Goal: Obtain resource: Download file/media

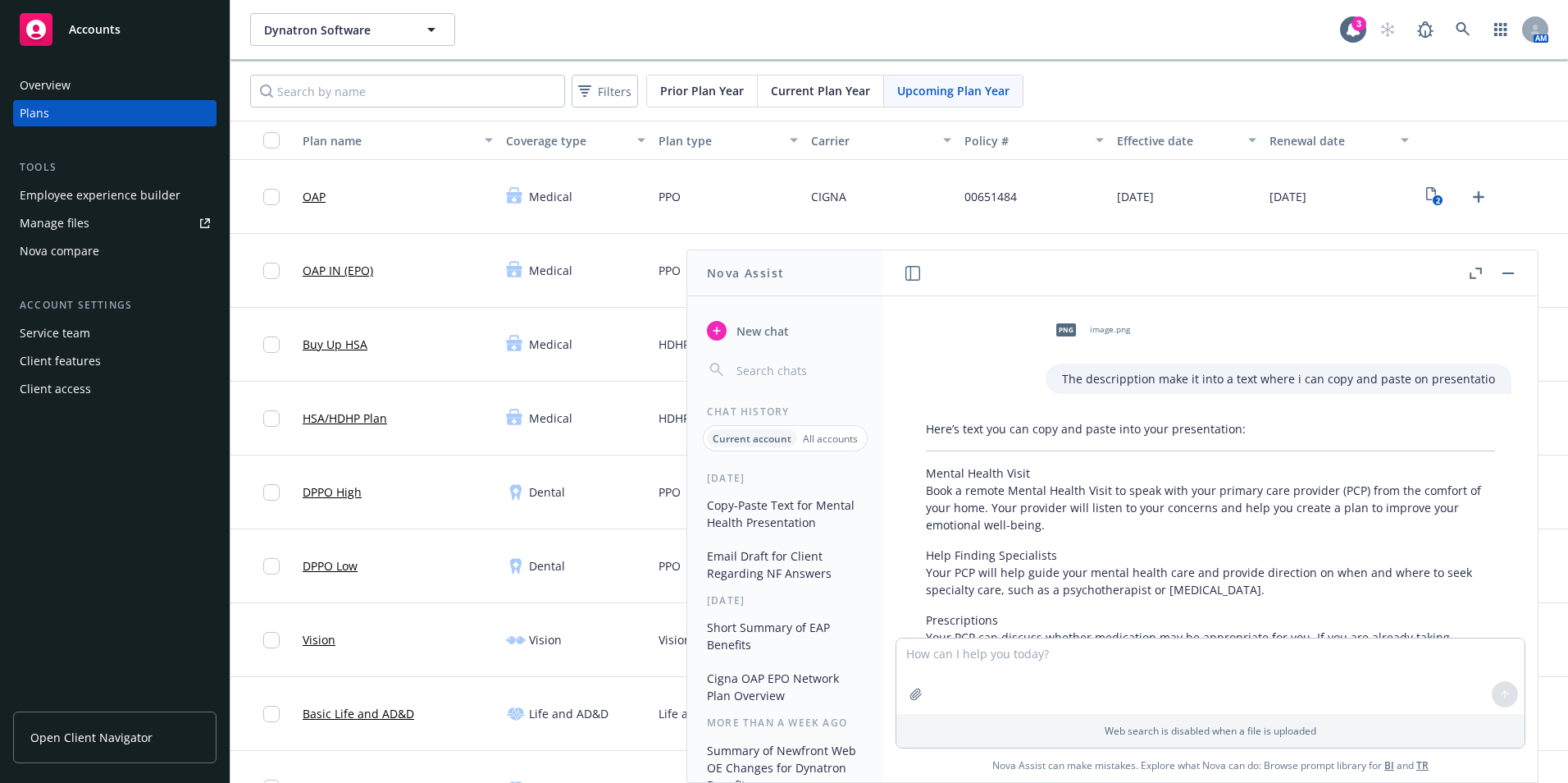
scroll to position [523, 0]
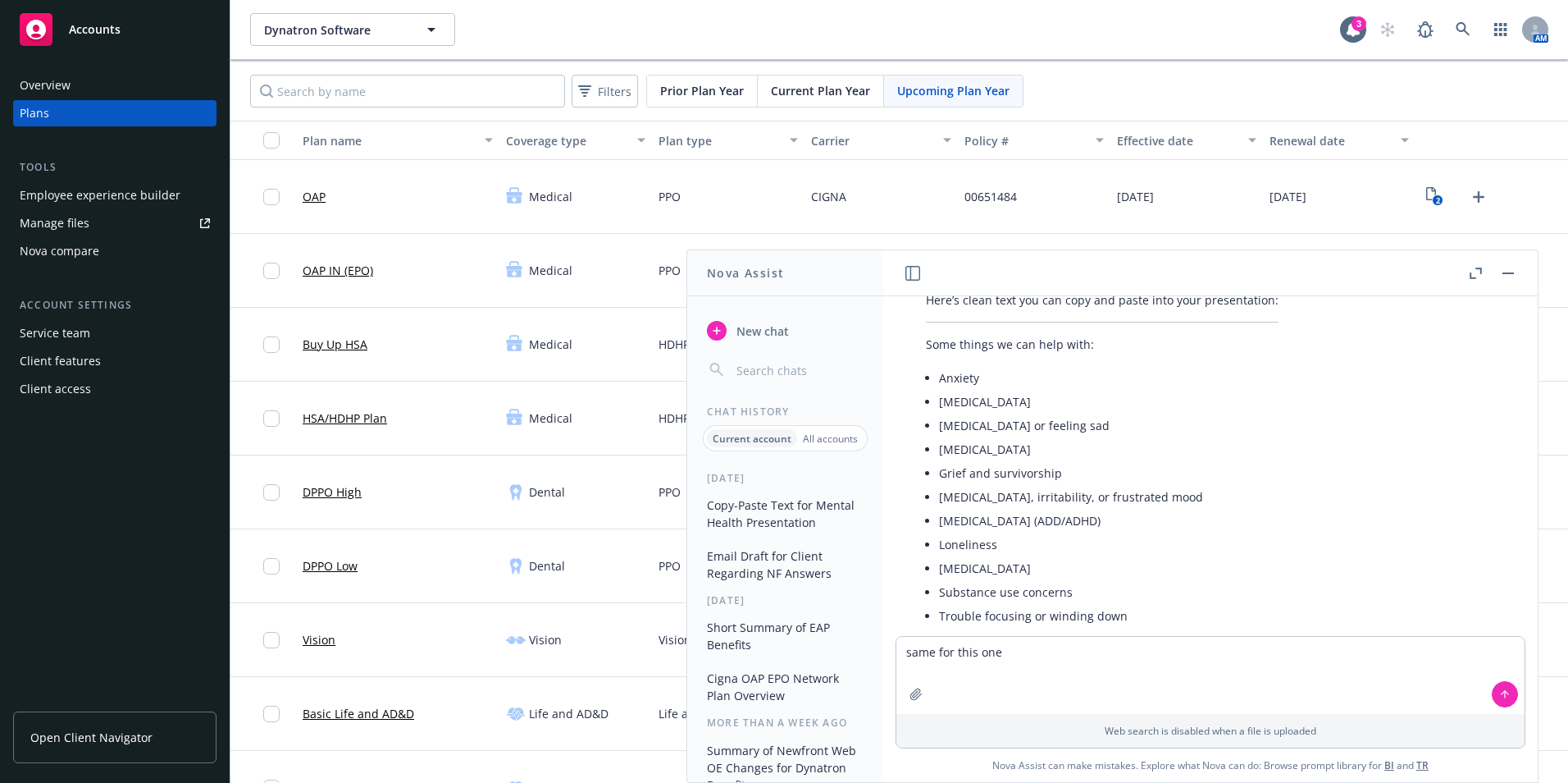
type textarea "same for this one"
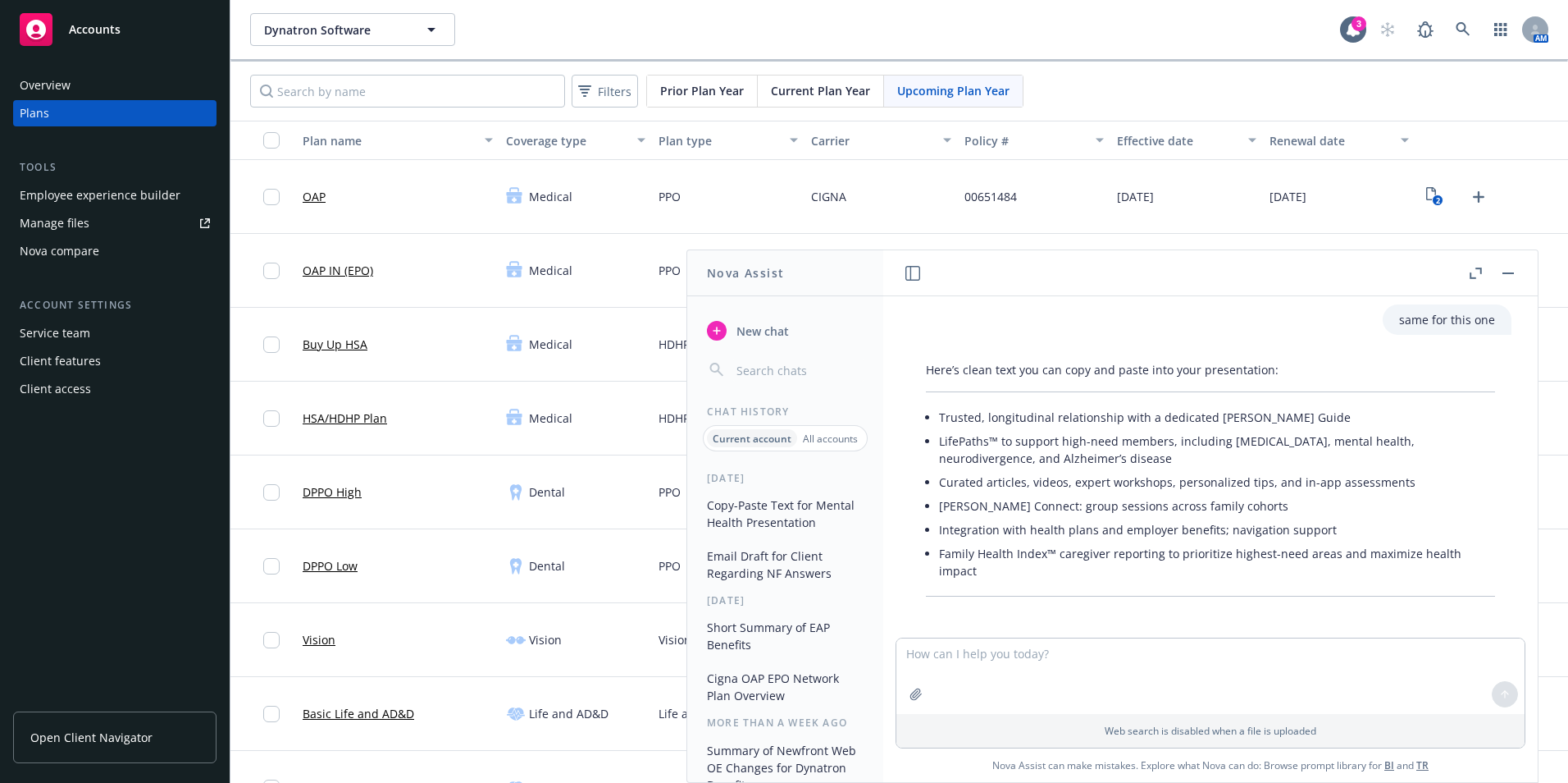
scroll to position [945, 0]
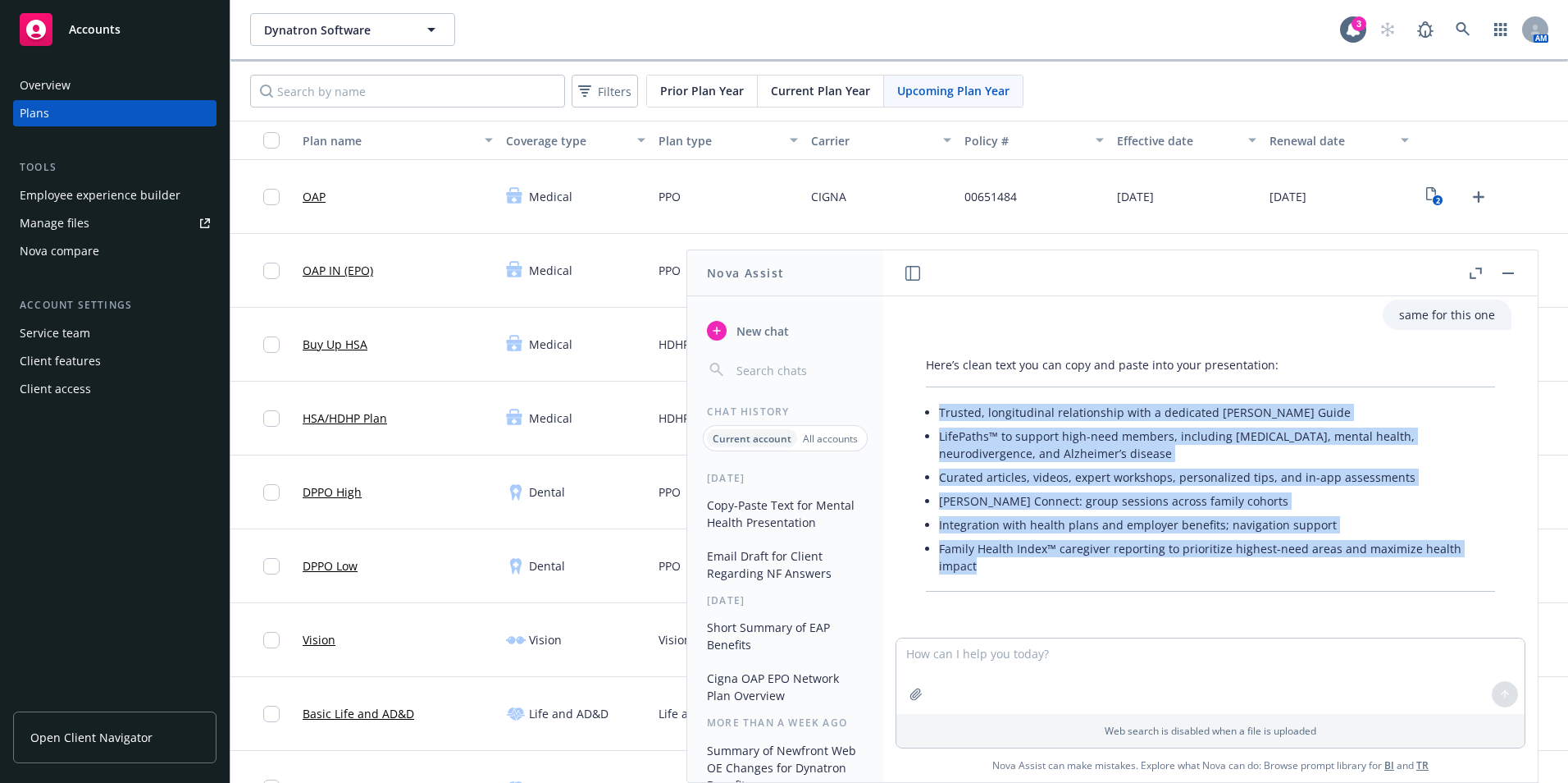
drag, startPoint x: 991, startPoint y: 561, endPoint x: 937, endPoint y: 407, distance: 163.2
click at [937, 407] on div "Here’s clean text you can copy and paste into your presentation: Trusted, longi…" at bounding box center [1210, 474] width 602 height 248
drag, startPoint x: 937, startPoint y: 407, endPoint x: 948, endPoint y: 409, distance: 11.2
copy ul "Trusted, longitudinal relationship with a dedicated [PERSON_NAME] Guide LifePat…"
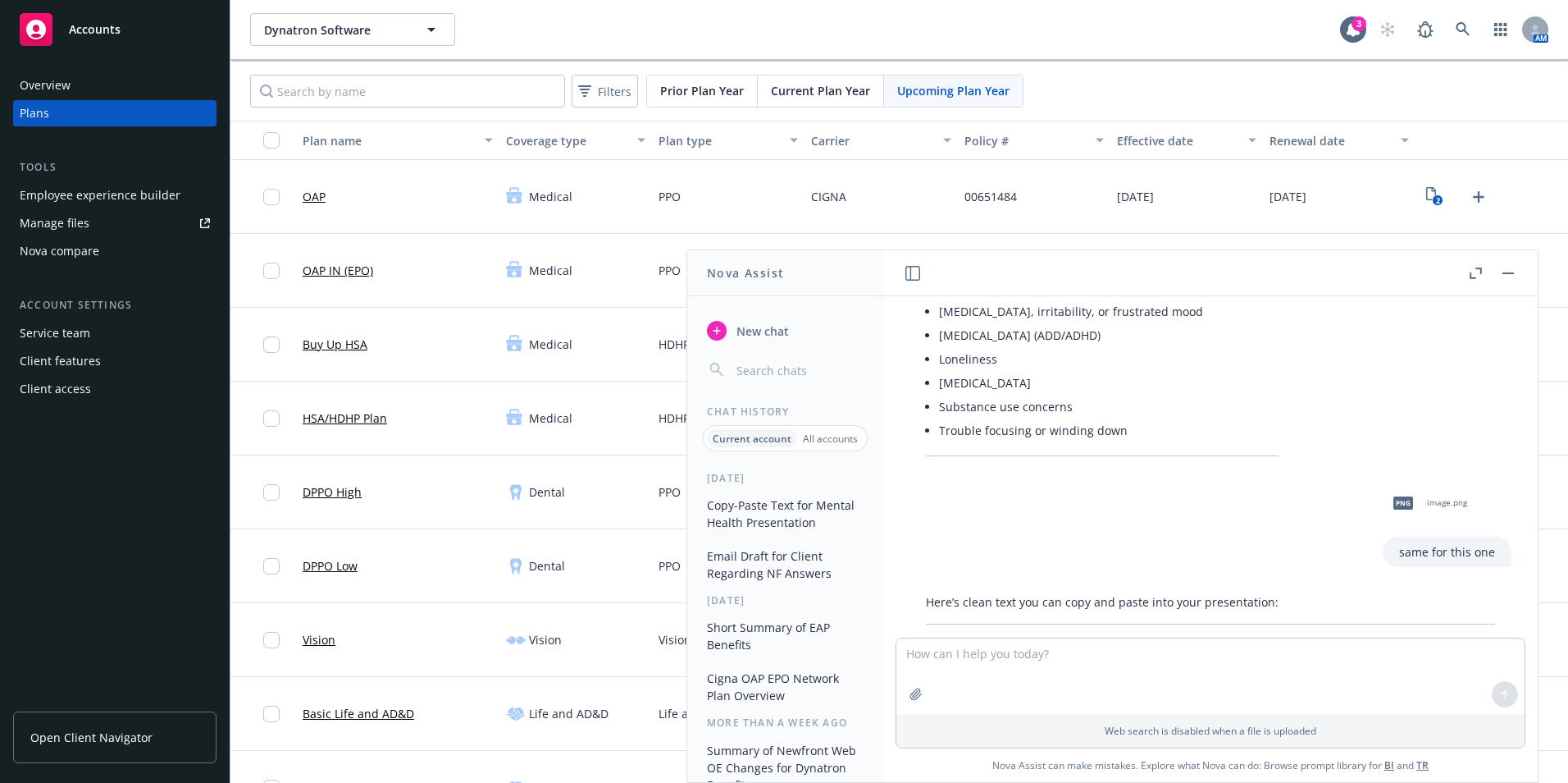
scroll to position [699, 0]
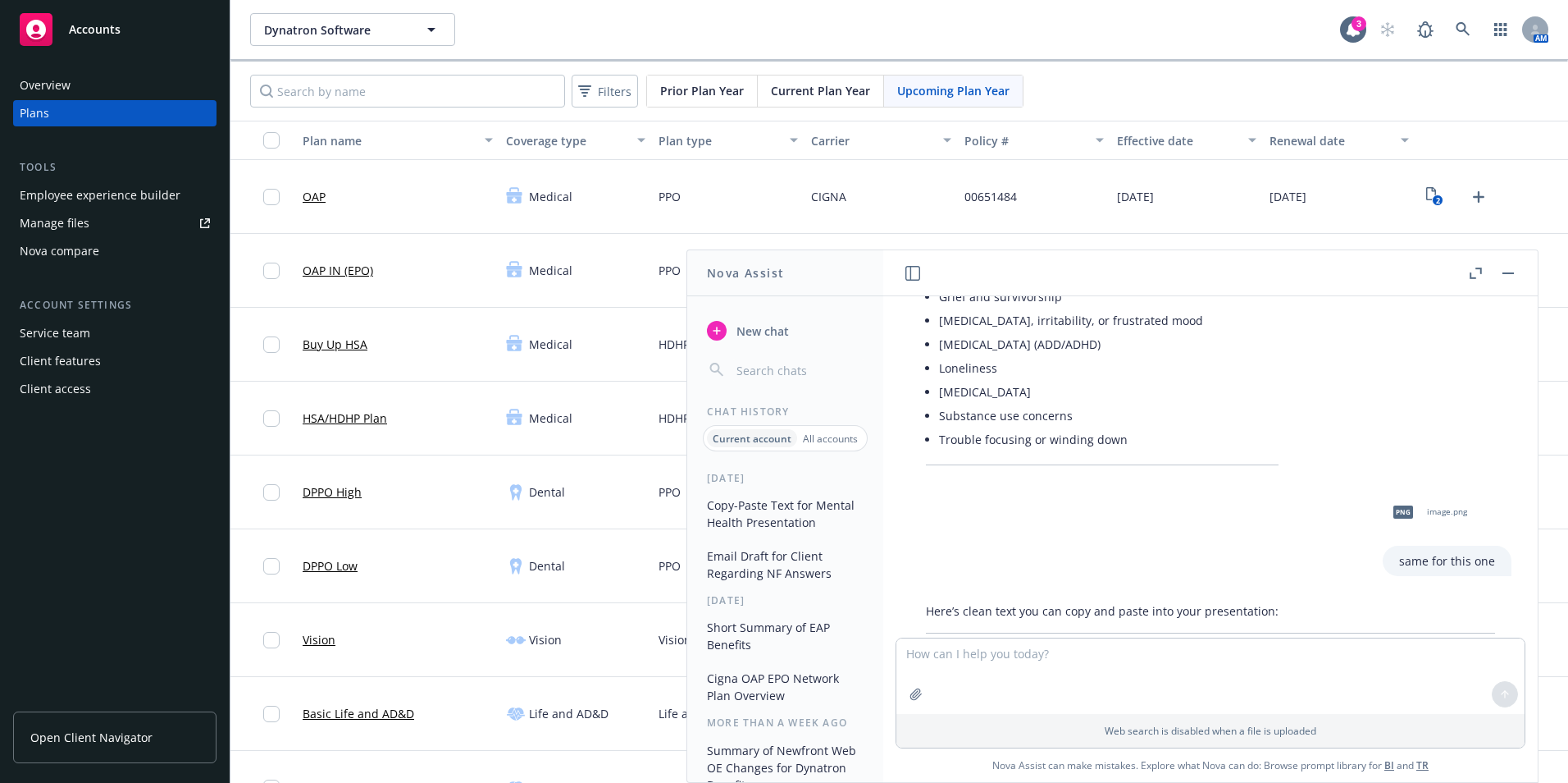
click at [1393, 510] on span "png" at bounding box center [1403, 511] width 19 height 13
click at [1391, 510] on div "png image.png" at bounding box center [1447, 512] width 129 height 41
click at [1393, 514] on span "png" at bounding box center [1403, 511] width 19 height 13
click at [1427, 508] on span "image.png" at bounding box center [1447, 511] width 41 height 11
click at [1427, 508] on div "png image.png" at bounding box center [1447, 512] width 129 height 41
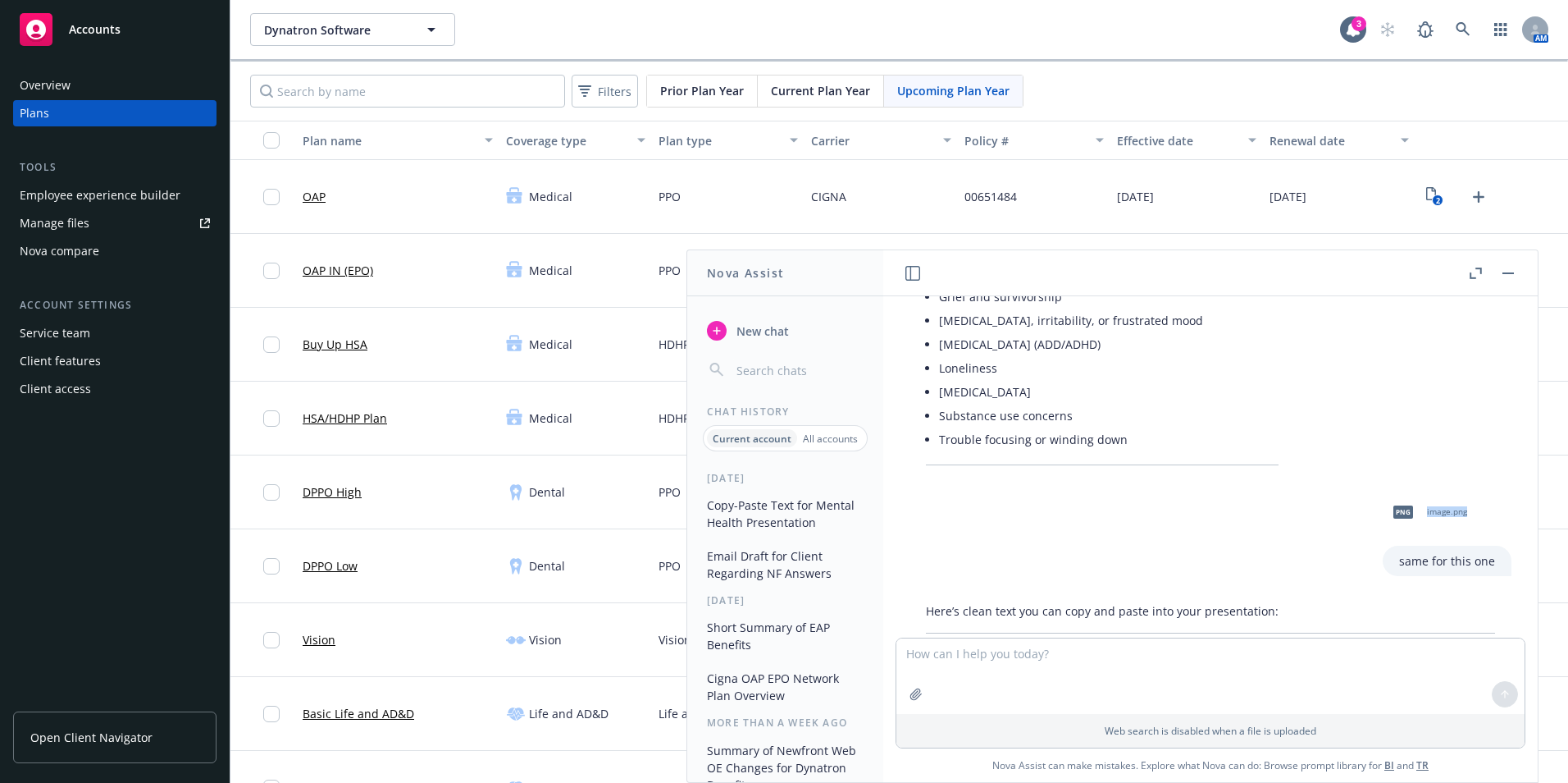
click at [1428, 507] on span "image.png" at bounding box center [1447, 511] width 41 height 11
